Goal: Information Seeking & Learning: Find specific fact

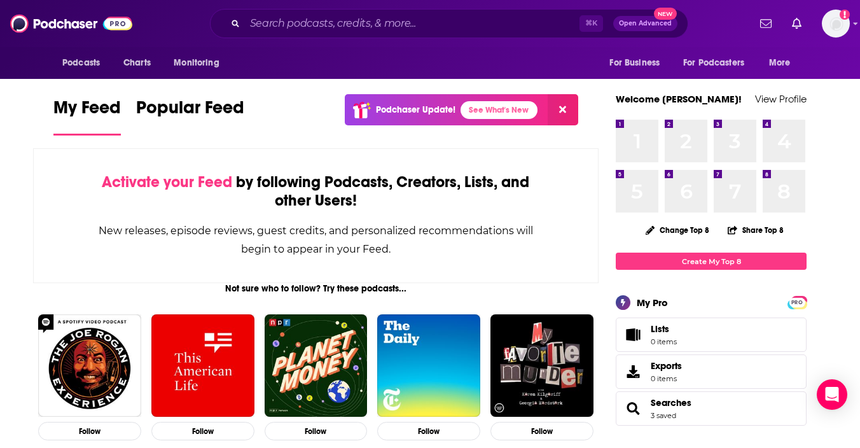
click at [564, 106] on icon at bounding box center [562, 109] width 7 height 10
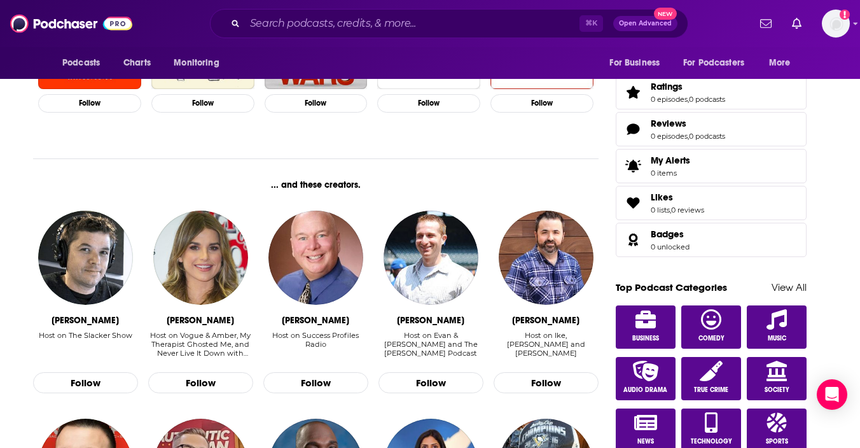
scroll to position [480, 0]
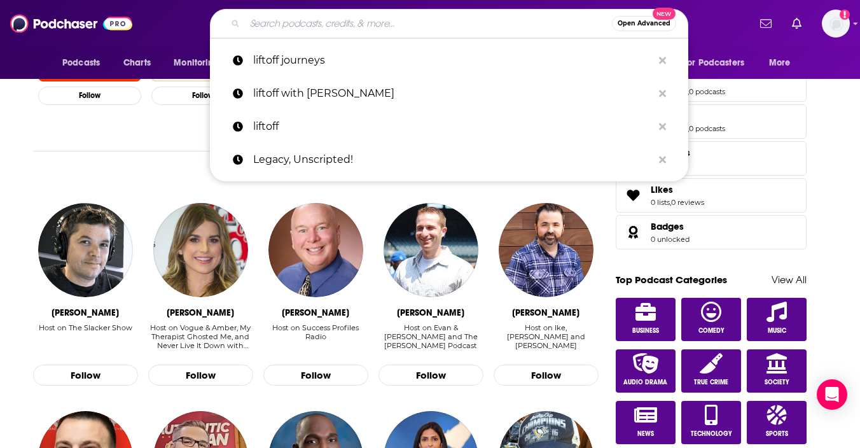
click at [333, 26] on input "Search podcasts, credits, & more..." at bounding box center [428, 23] width 367 height 20
paste input "ravel with [PERSON_NAME]"
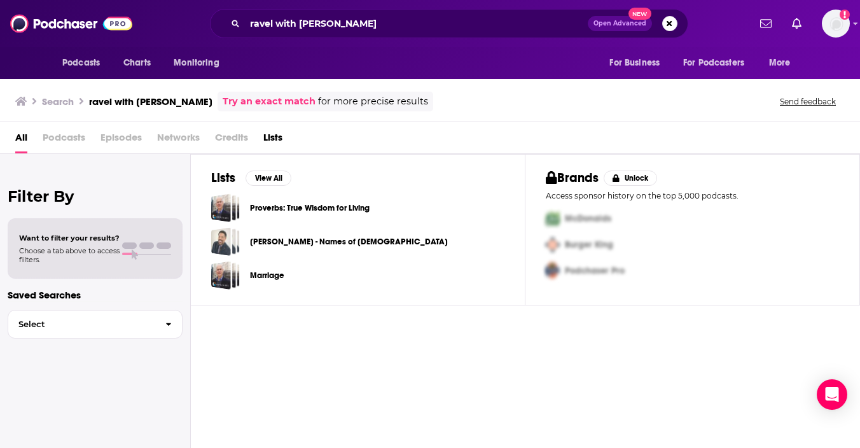
click at [53, 139] on span "Podcasts" at bounding box center [64, 140] width 43 height 26
click at [64, 137] on span "Podcasts" at bounding box center [64, 140] width 43 height 26
click at [848, 29] on img "Logged in as mgalandak" at bounding box center [836, 24] width 28 height 28
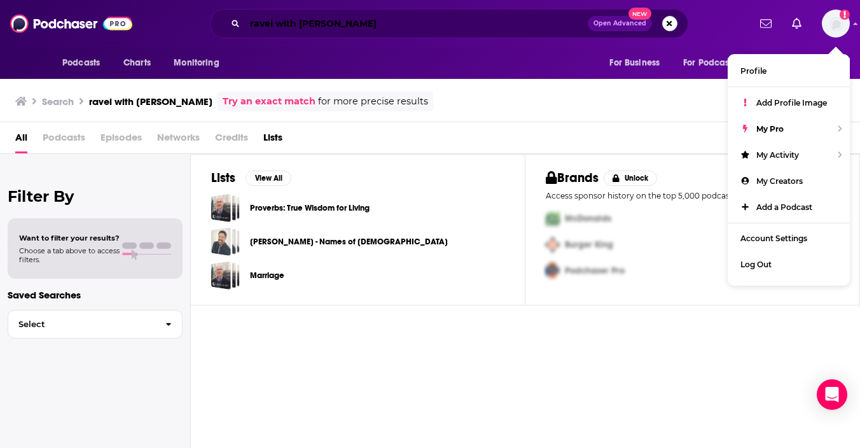
click at [253, 25] on input "ravel with [PERSON_NAME]" at bounding box center [416, 23] width 343 height 20
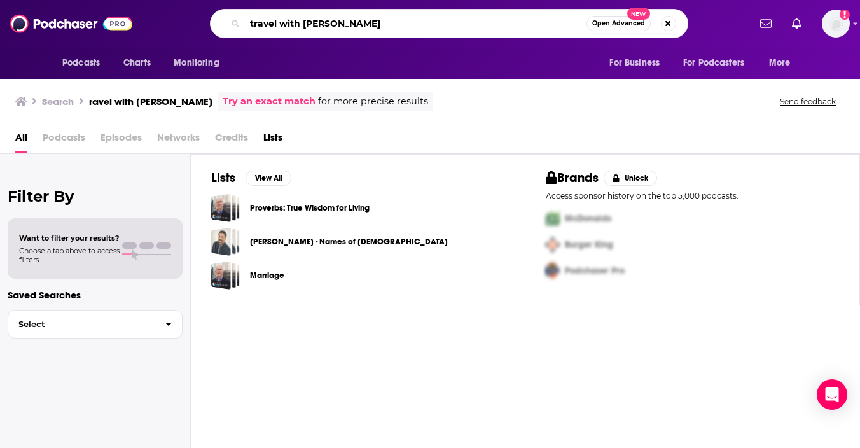
type input "travel with [PERSON_NAME]"
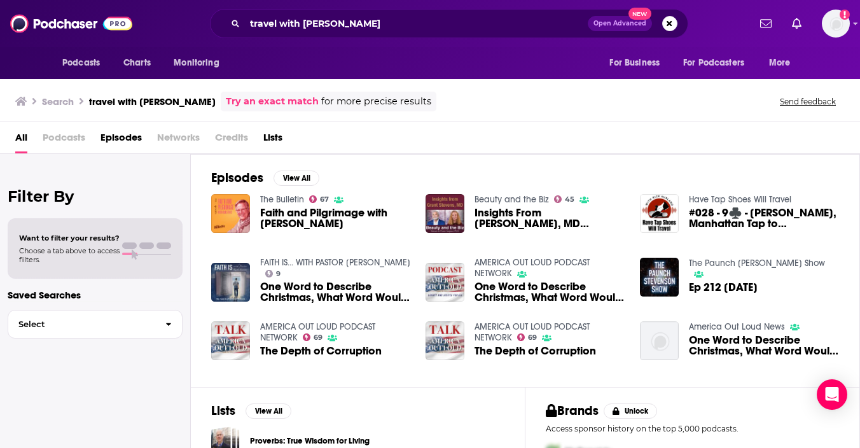
click at [250, 108] on link "Try an exact match" at bounding box center [272, 101] width 93 height 15
